Goal: Task Accomplishment & Management: Use online tool/utility

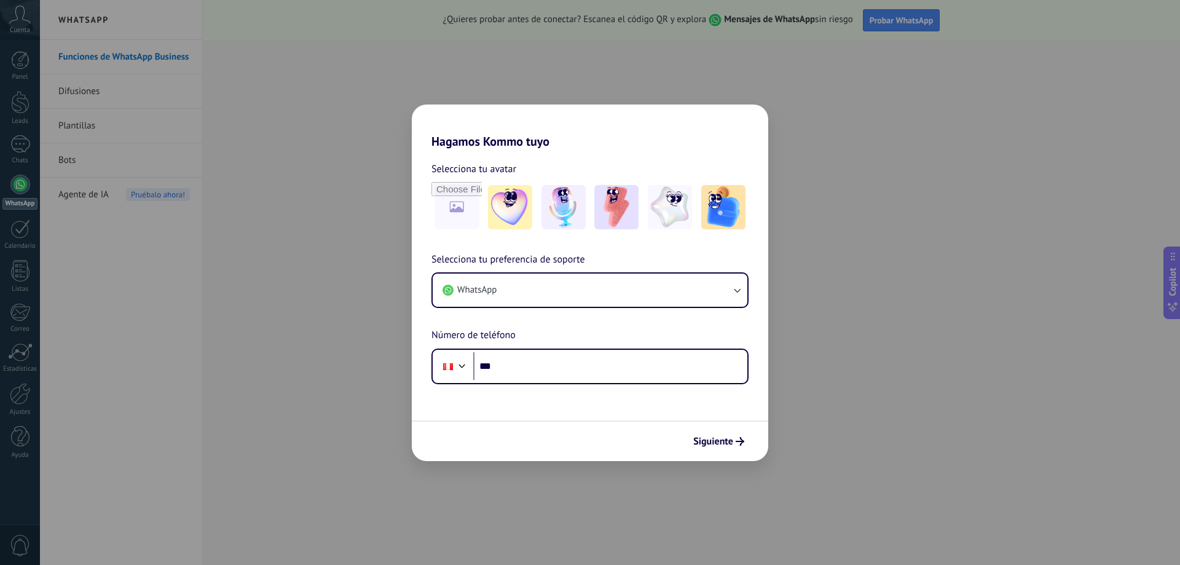
click at [292, 254] on div "Hagamos Kommo tuyo Selecciona tu avatar Selecciona tu preferencia de soporte Wh…" at bounding box center [590, 282] width 1180 height 565
click at [715, 81] on div "Hagamos Kommo tuyo Selecciona tu avatar Selecciona tu preferencia de soporte Wh…" at bounding box center [590, 282] width 1180 height 565
click at [674, 297] on button "WhatsApp" at bounding box center [590, 289] width 315 height 33
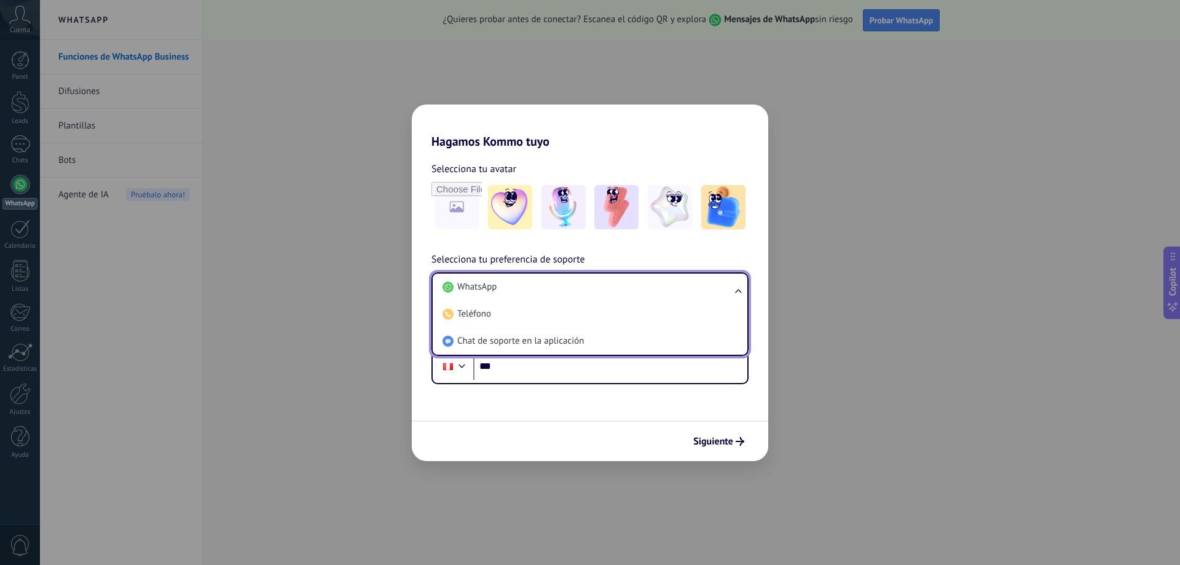
click at [674, 297] on li "WhatsApp" at bounding box center [588, 286] width 300 height 27
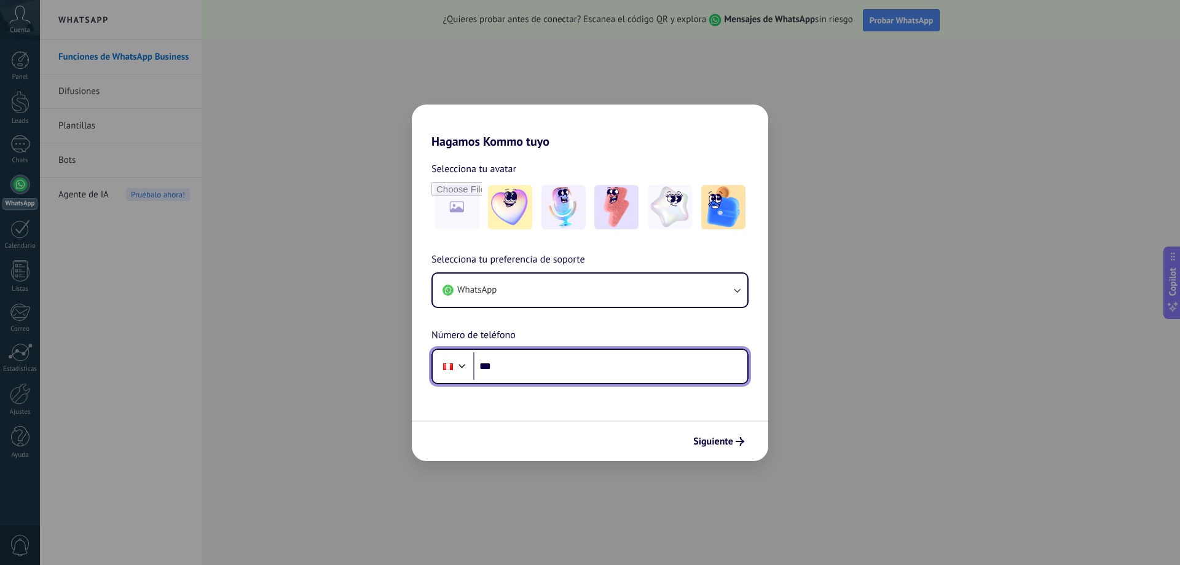
click at [624, 368] on input "***" at bounding box center [610, 366] width 274 height 28
type input "**********"
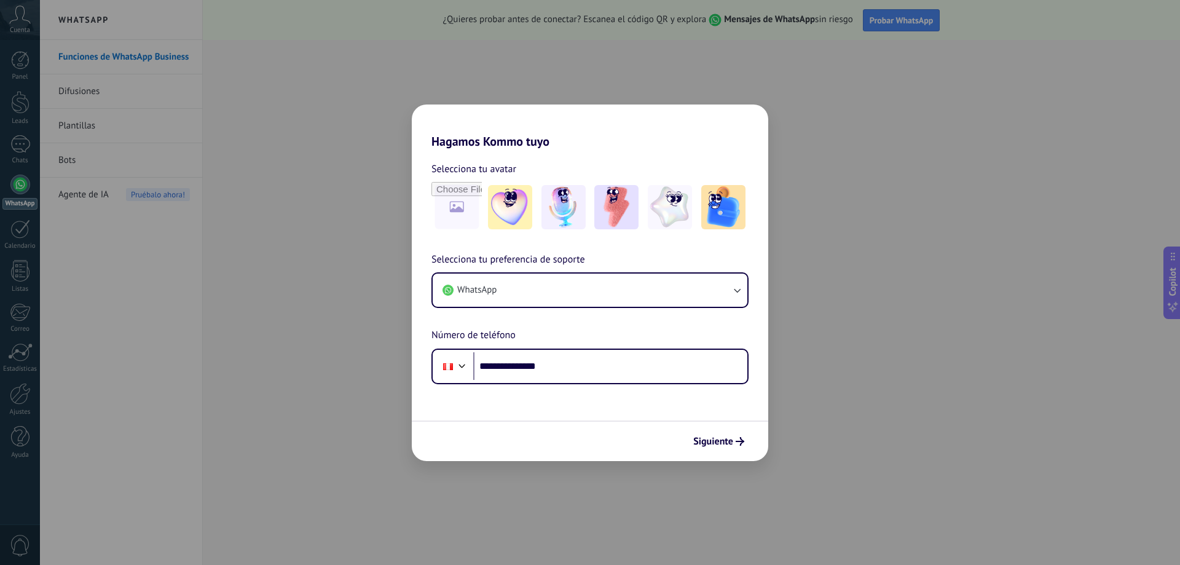
click at [721, 438] on span "Siguiente" at bounding box center [713, 441] width 40 height 9
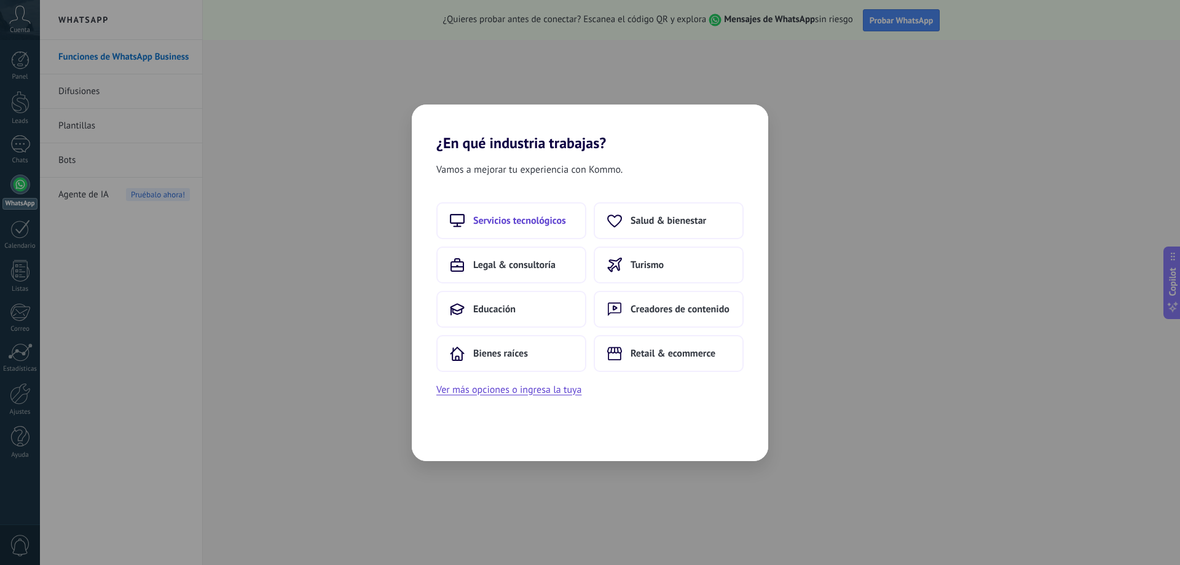
click at [524, 218] on span "Servicios tecnológicos" at bounding box center [519, 220] width 93 height 12
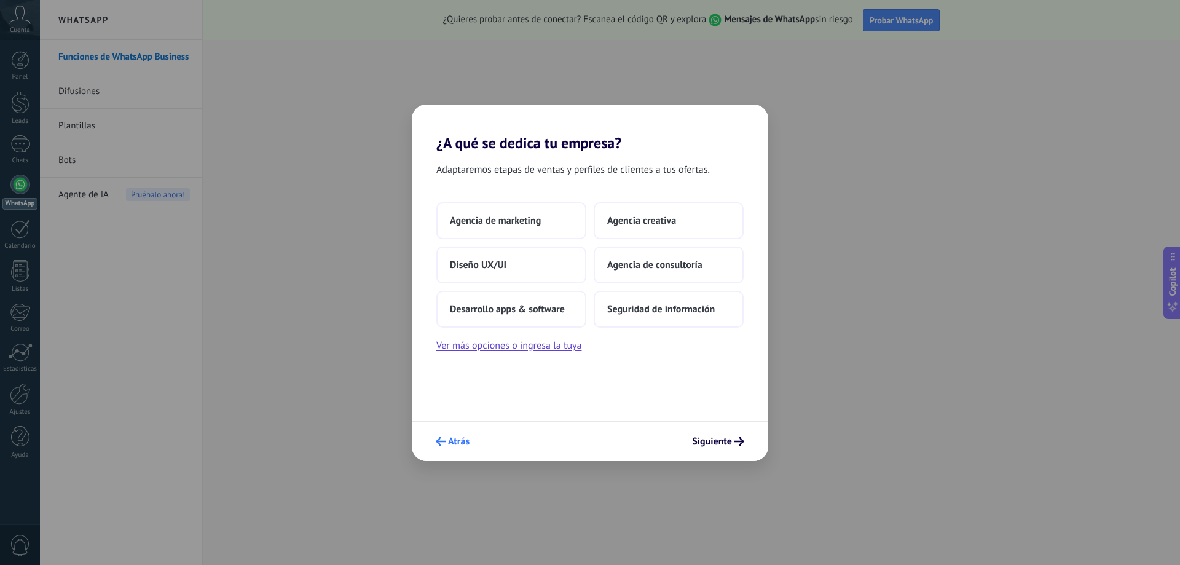
click at [449, 440] on span "Atrás" at bounding box center [459, 441] width 22 height 9
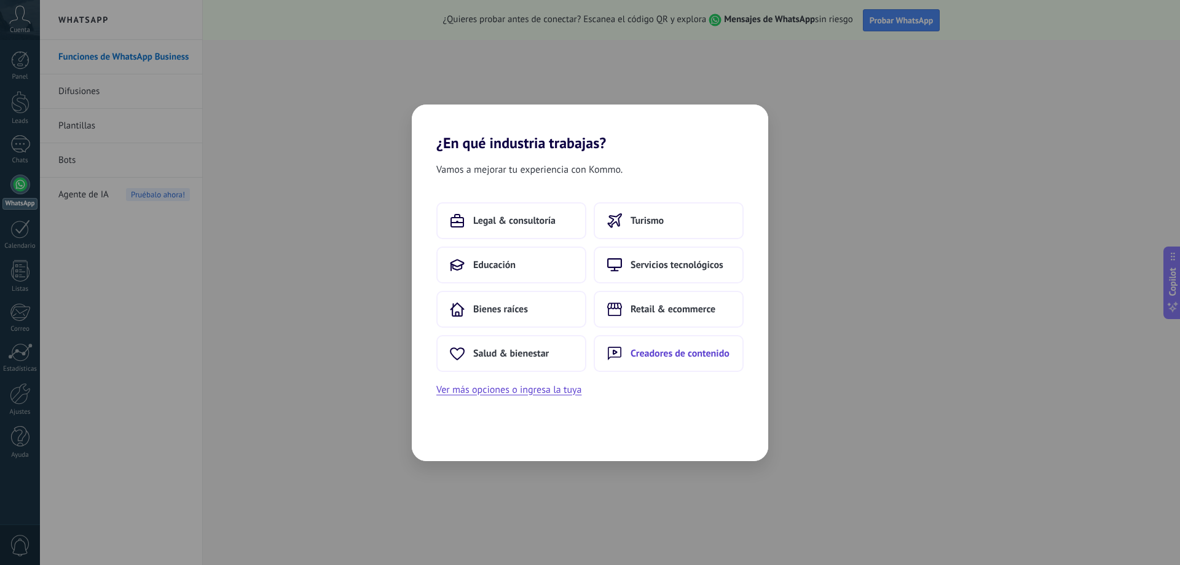
click at [669, 353] on span "Creadores de contenido" at bounding box center [680, 353] width 99 height 12
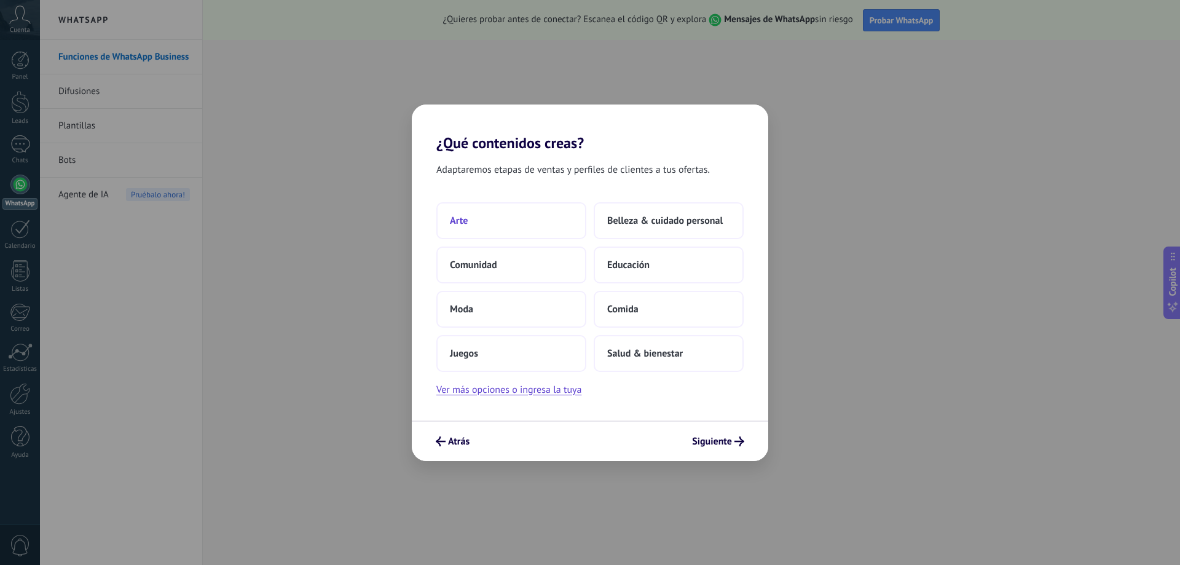
click at [487, 221] on button "Arte" at bounding box center [511, 220] width 150 height 37
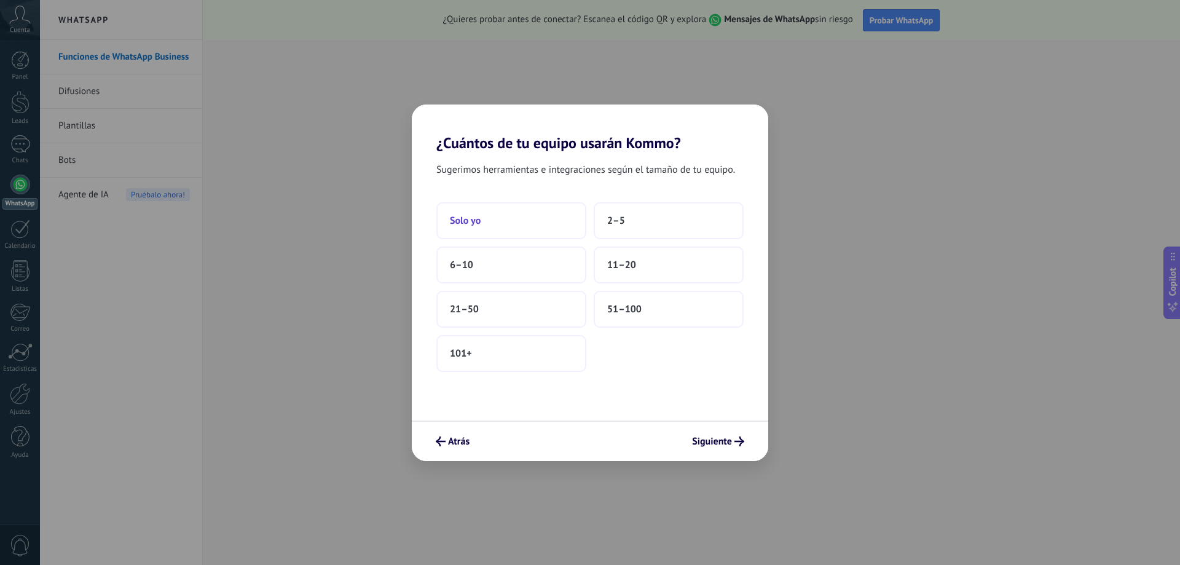
click at [501, 225] on button "Solo yo" at bounding box center [511, 220] width 150 height 37
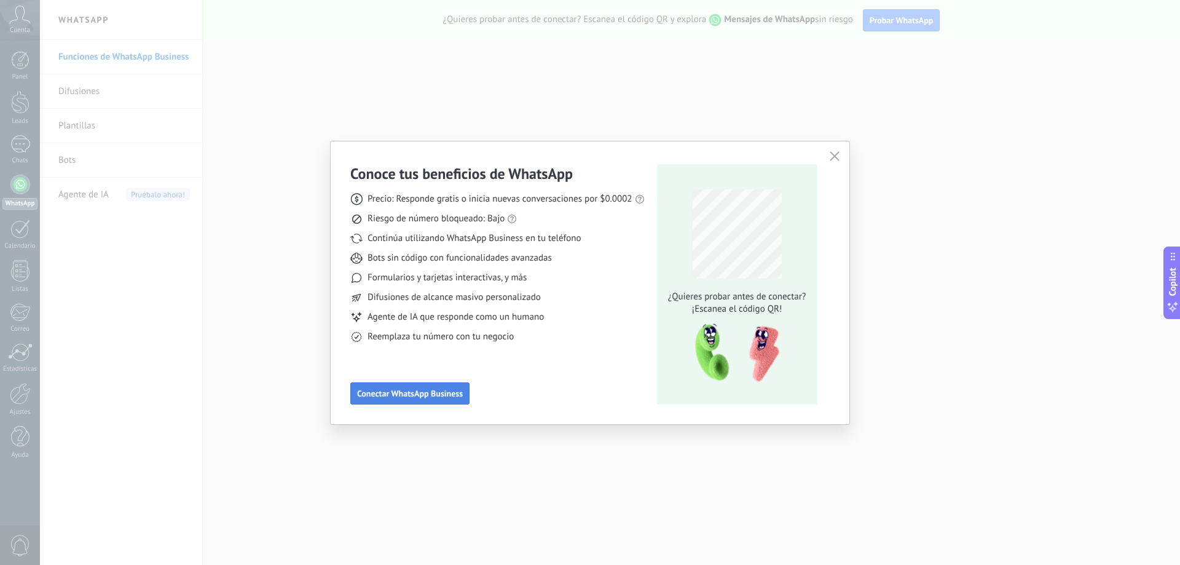
click at [422, 389] on span "Conectar WhatsApp Business" at bounding box center [410, 393] width 106 height 9
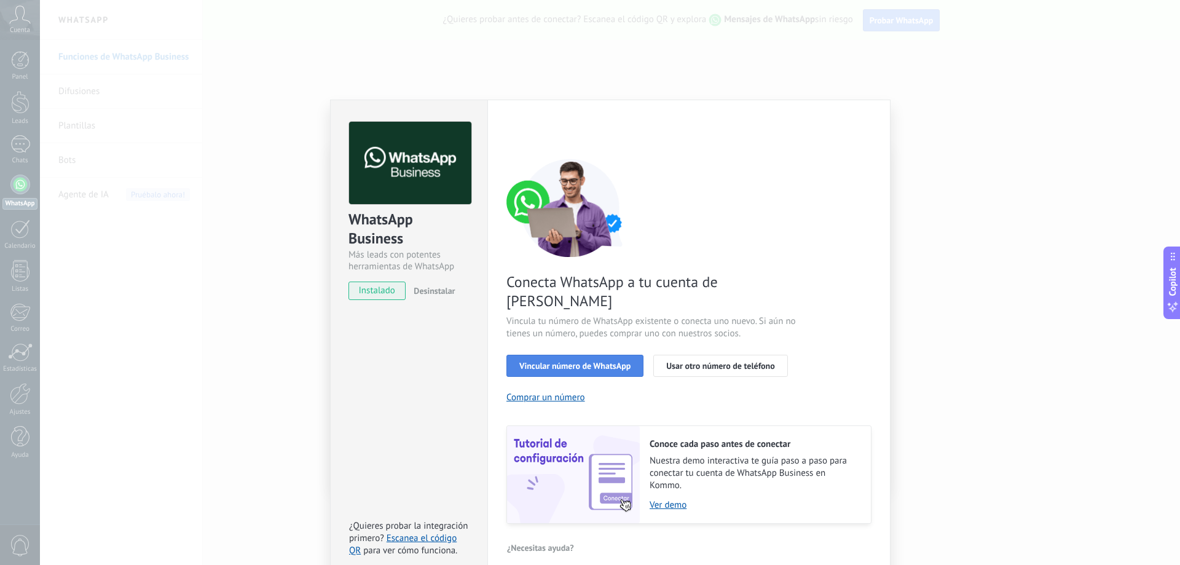
click at [596, 355] on button "Vincular número de WhatsApp" at bounding box center [574, 366] width 137 height 22
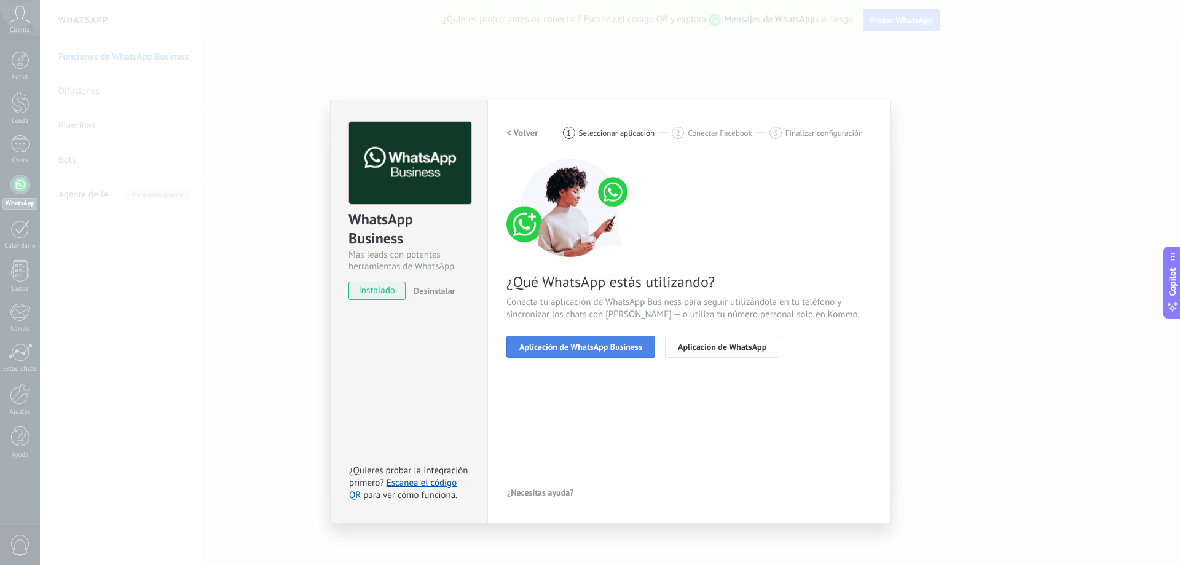
click at [600, 340] on button "Aplicación de WhatsApp Business" at bounding box center [580, 347] width 149 height 22
